Goal: Navigation & Orientation: Understand site structure

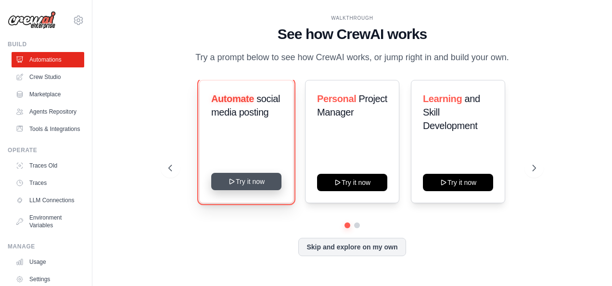
click at [233, 179] on icon at bounding box center [232, 182] width 8 height 8
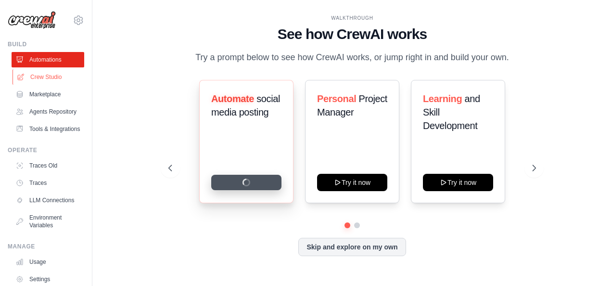
click at [50, 80] on link "Crew Studio" at bounding box center [49, 76] width 73 height 15
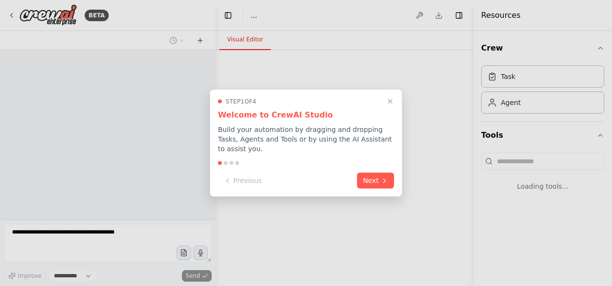
select select "****"
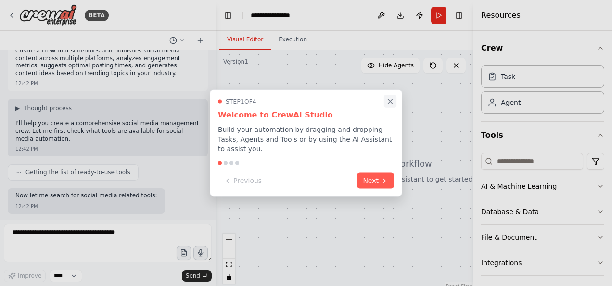
scroll to position [64, 0]
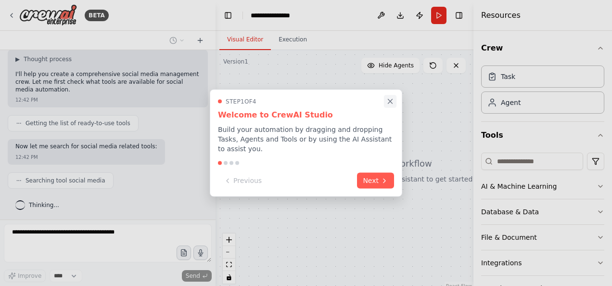
click at [394, 106] on icon "Close walkthrough" at bounding box center [390, 101] width 9 height 9
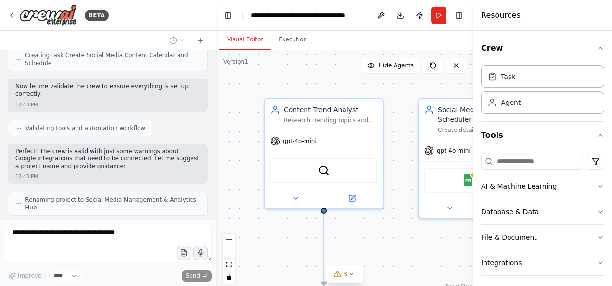
scroll to position [766, 0]
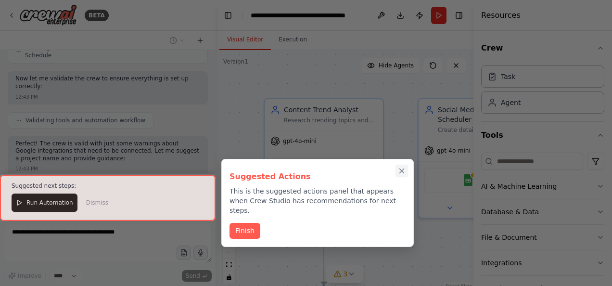
click at [403, 169] on icon "Close walkthrough" at bounding box center [402, 171] width 9 height 9
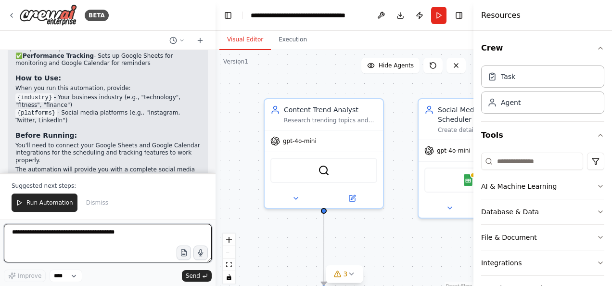
scroll to position [1113, 0]
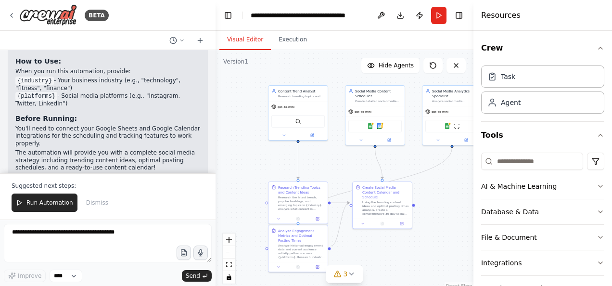
drag, startPoint x: 418, startPoint y: 239, endPoint x: 351, endPoint y: 170, distance: 95.3
click at [351, 170] on div ".deletable-edge-delete-btn { width: 20px; height: 20px; border: 0px solid #ffff…" at bounding box center [345, 170] width 258 height 241
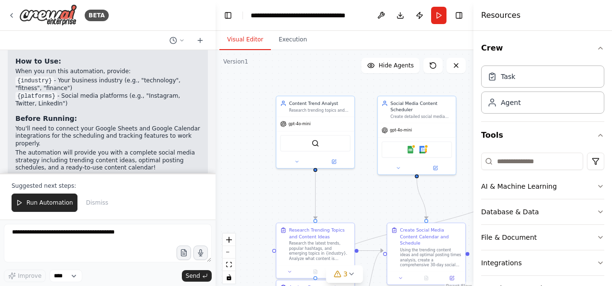
drag, startPoint x: 331, startPoint y: 148, endPoint x: 365, endPoint y: 186, distance: 50.8
click at [365, 186] on div ".deletable-edge-delete-btn { width: 20px; height: 20px; border: 0px solid #ffff…" at bounding box center [345, 170] width 258 height 241
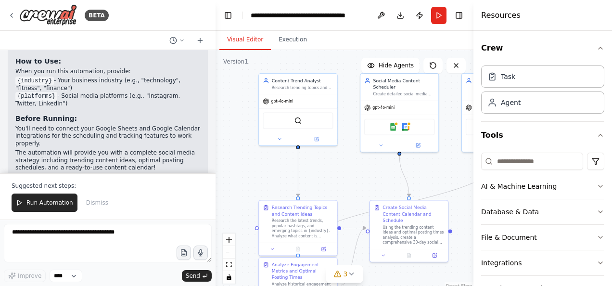
drag, startPoint x: 386, startPoint y: 187, endPoint x: 368, endPoint y: 164, distance: 29.2
click at [368, 164] on div ".deletable-edge-delete-btn { width: 20px; height: 20px; border: 0px solid #ffff…" at bounding box center [345, 170] width 258 height 241
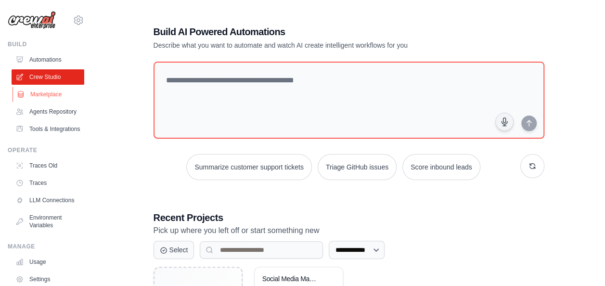
click at [49, 98] on link "Marketplace" at bounding box center [49, 94] width 73 height 15
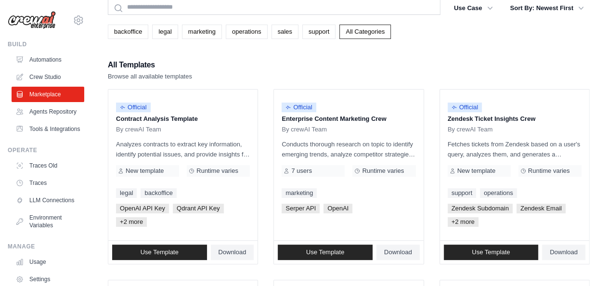
scroll to position [40, 0]
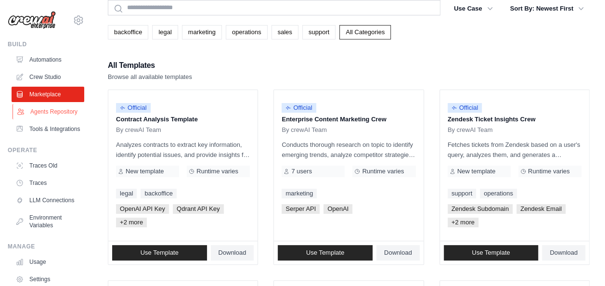
click at [53, 119] on link "Agents Repository" at bounding box center [49, 111] width 73 height 15
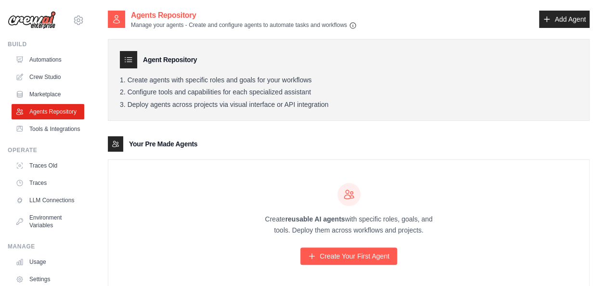
scroll to position [26, 0]
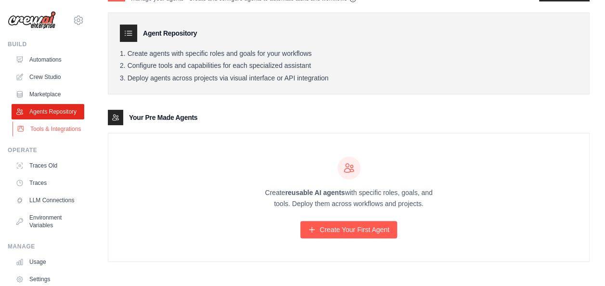
click at [45, 135] on link "Tools & Integrations" at bounding box center [49, 128] width 73 height 15
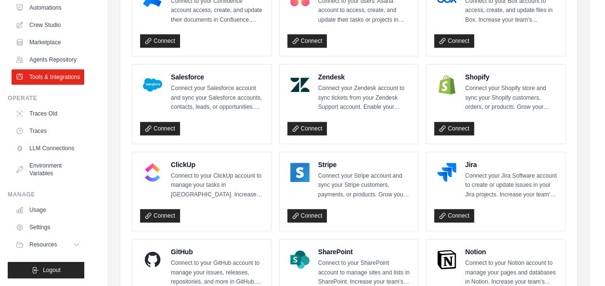
scroll to position [75, 0]
click at [44, 212] on link "Usage" at bounding box center [49, 209] width 73 height 15
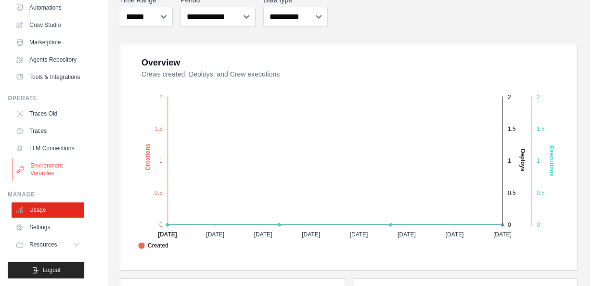
scroll to position [65, 0]
click at [37, 233] on link "Settings" at bounding box center [49, 226] width 73 height 15
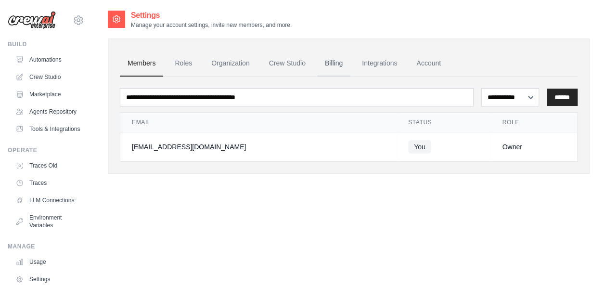
click at [332, 64] on link "Billing" at bounding box center [333, 64] width 33 height 26
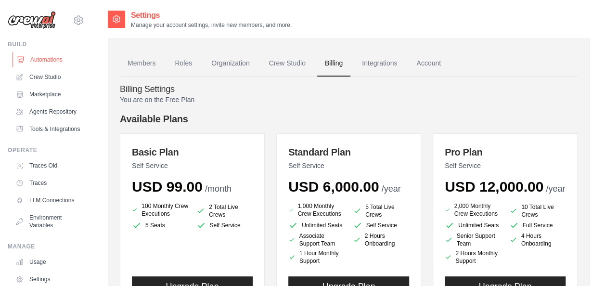
click at [50, 59] on link "Automations" at bounding box center [49, 59] width 73 height 15
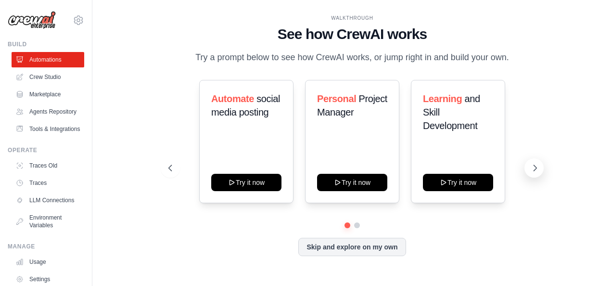
click at [532, 167] on icon at bounding box center [535, 168] width 10 height 10
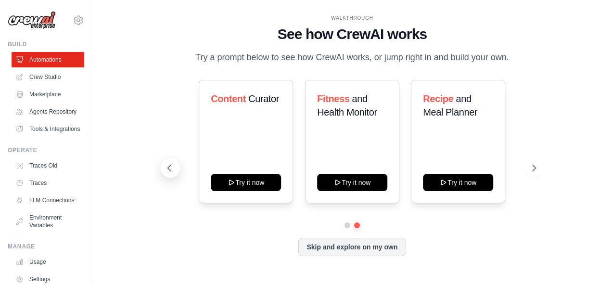
click at [175, 172] on button at bounding box center [170, 167] width 19 height 19
